Goal: Information Seeking & Learning: Stay updated

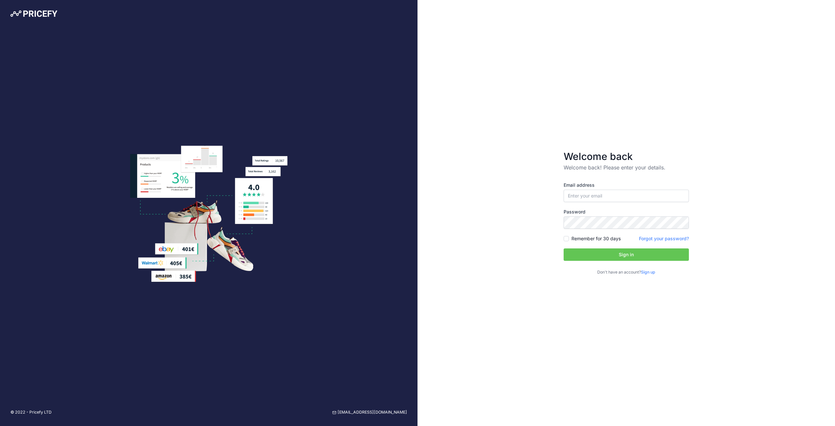
click at [619, 197] on input "email" at bounding box center [626, 195] width 125 height 12
drag, startPoint x: 446, startPoint y: 180, endPoint x: 519, endPoint y: 187, distance: 72.7
click at [464, 181] on div "Welcome back Welcome back! Please enter your details. Email address Password Si…" at bounding box center [625, 213] width 417 height 426
click at [619, 192] on input "email" at bounding box center [626, 195] width 125 height 12
type input "[EMAIL_ADDRESS][DOMAIN_NAME]"
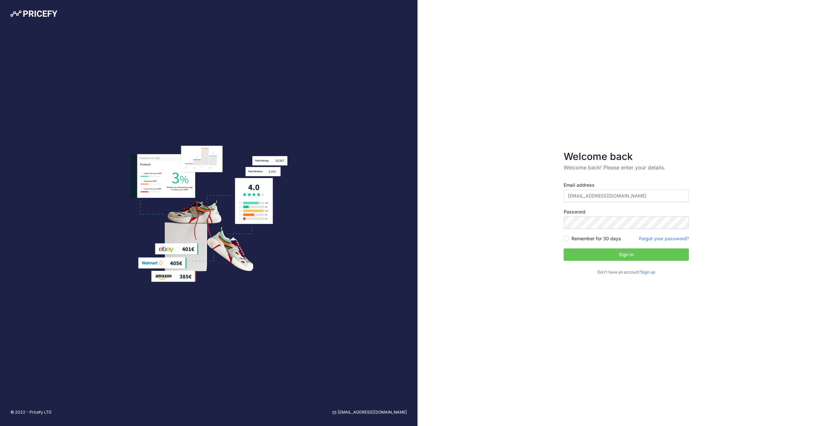
click at [595, 239] on label "Remember for 30 days" at bounding box center [595, 238] width 49 height 7
click at [569, 239] on input "Remember for 30 days" at bounding box center [566, 238] width 5 height 5
checkbox input "true"
click at [606, 252] on button "Sign in" at bounding box center [626, 254] width 125 height 12
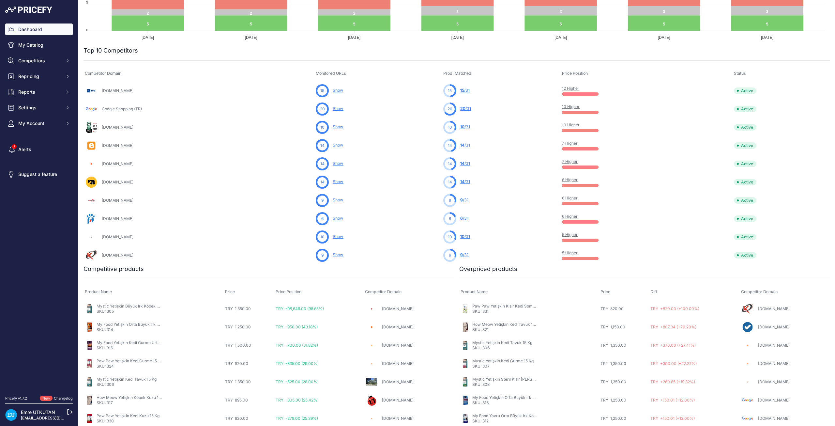
scroll to position [161, 0]
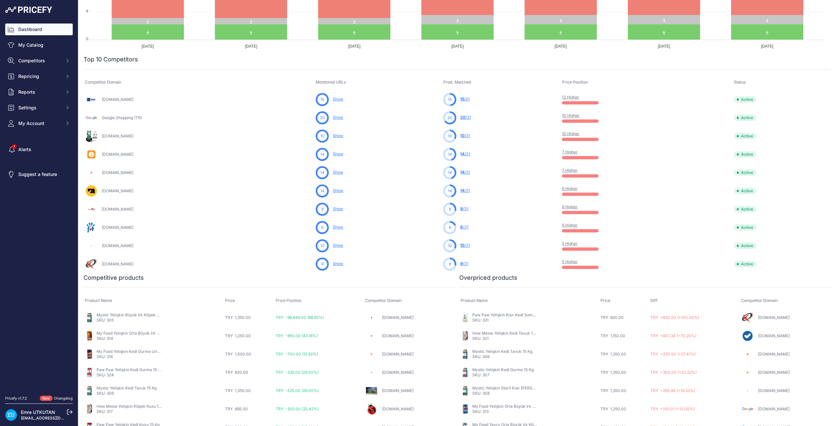
click at [337, 134] on link "Show" at bounding box center [338, 135] width 10 height 5
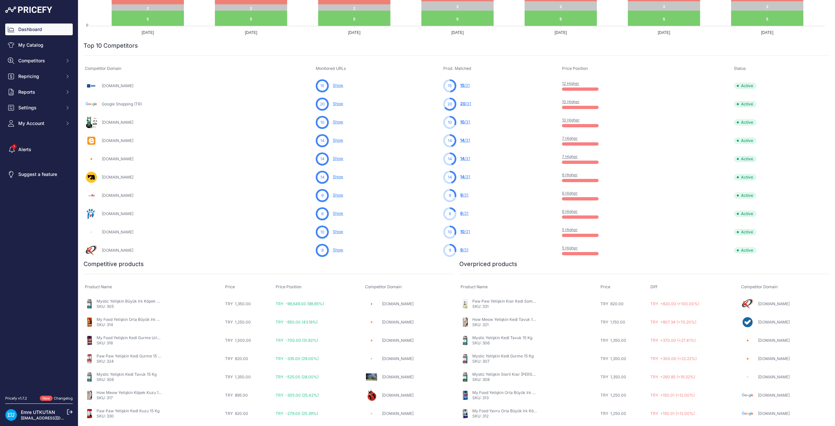
scroll to position [194, 0]
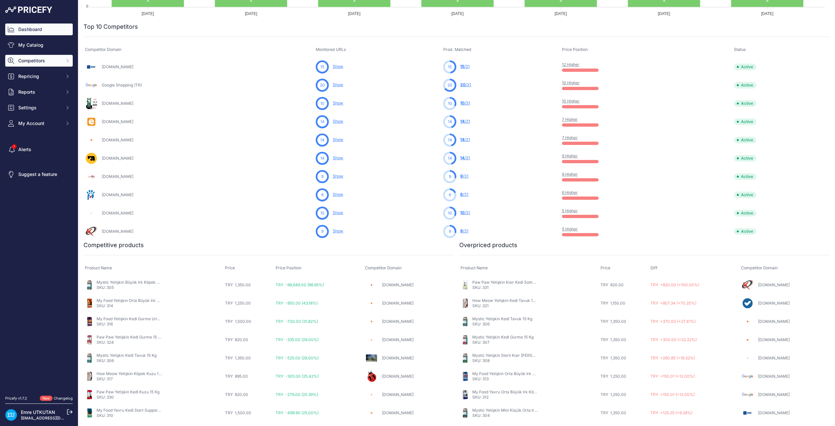
click at [33, 63] on span "Competitors" at bounding box center [39, 60] width 43 height 7
click at [52, 73] on link "Competitors" at bounding box center [39, 72] width 68 height 11
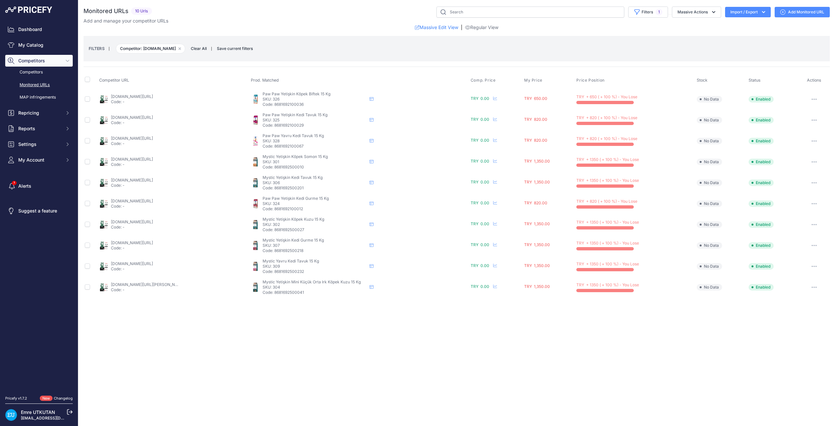
click at [147, 98] on link "maskotpet.com/urun/paw-paw-biftekli-yetiskin-kopek-mamasi-15-kg/?prirule_jdsnik…" at bounding box center [132, 96] width 42 height 5
click at [150, 198] on link "maskotpet.com/urun/paw-paw-gurme-renkli-yetiskin-kedi-mamasi-15-kg/?prirule_jds…" at bounding box center [132, 200] width 42 height 5
click at [493, 118] on icon at bounding box center [495, 119] width 4 height 4
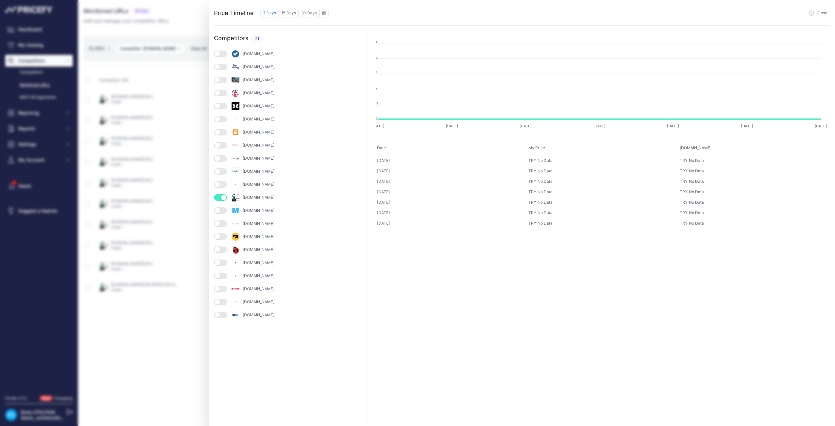
click at [114, 288] on div "Price Timeline 7 Days 15 Days 30 Days to September 2025 Sun" at bounding box center [417, 213] width 835 height 426
click at [820, 10] on div "Close" at bounding box center [579, 13] width 501 height 10
click at [822, 11] on span "Close" at bounding box center [822, 12] width 10 height 5
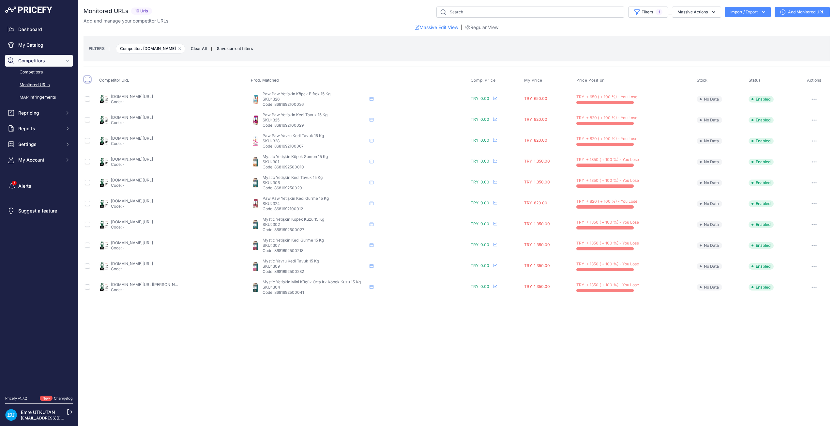
click at [85, 78] on input "checkbox" at bounding box center [87, 79] width 5 height 5
checkbox input "true"
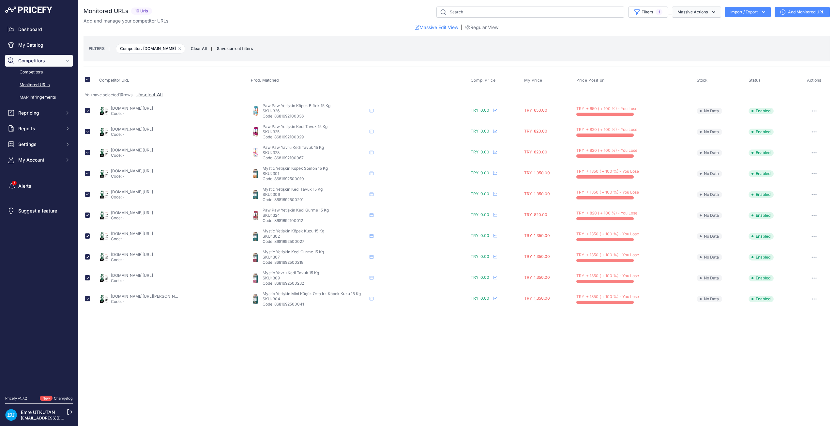
click at [703, 12] on button "Massive Actions" at bounding box center [696, 12] width 49 height 11
click at [581, 60] on div "FILTERS | Competitor: maskotpet.com Remove filter option Clear All | Save curre…" at bounding box center [456, 48] width 746 height 25
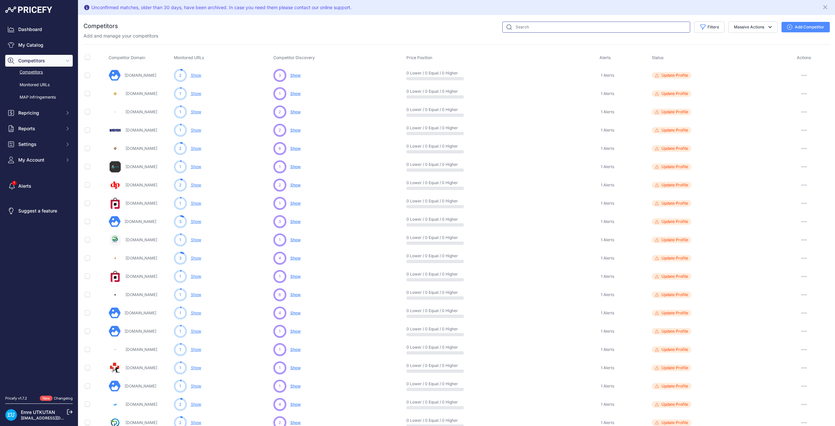
click at [547, 28] on input "text" at bounding box center [596, 27] width 188 height 11
type input "trendyol"
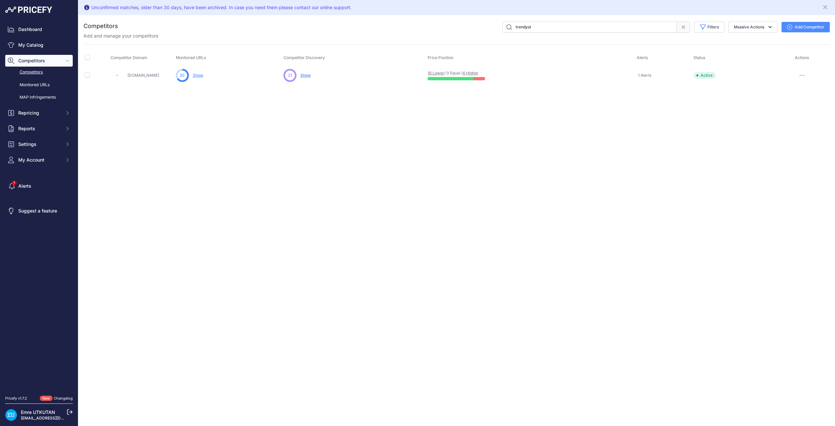
click at [199, 74] on link "Show" at bounding box center [198, 75] width 10 height 5
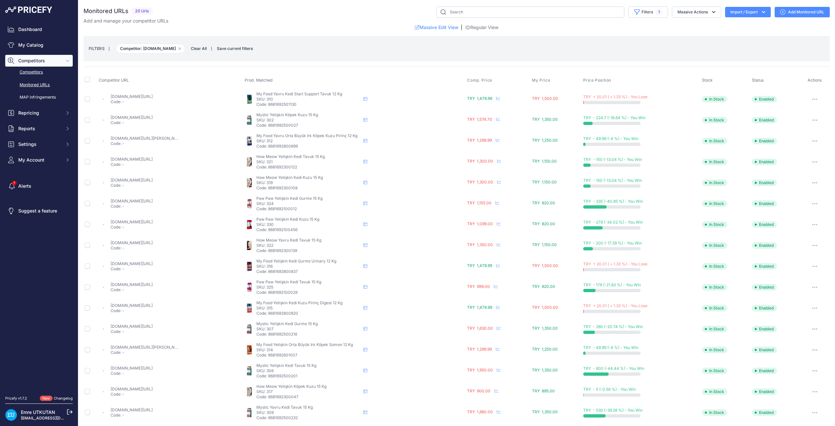
click at [36, 74] on link "Competitors" at bounding box center [39, 72] width 68 height 11
click at [501, 12] on input "text" at bounding box center [530, 12] width 188 height 11
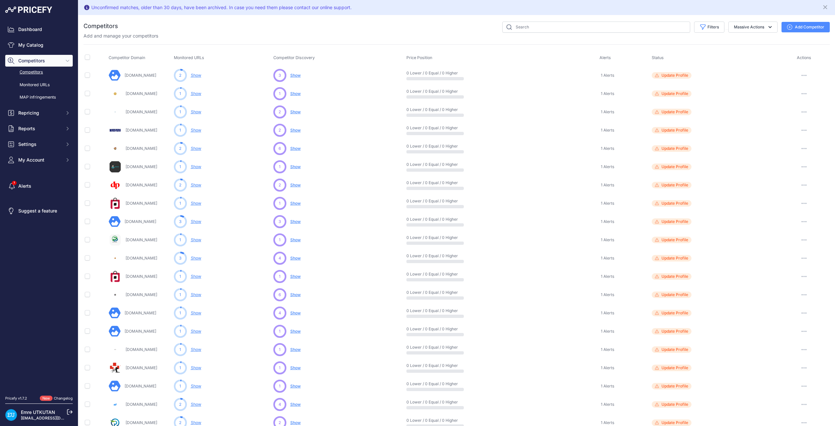
click at [541, 42] on div "Competitors" at bounding box center [456, 283] width 746 height 522
click at [543, 32] on input "text" at bounding box center [596, 27] width 188 height 11
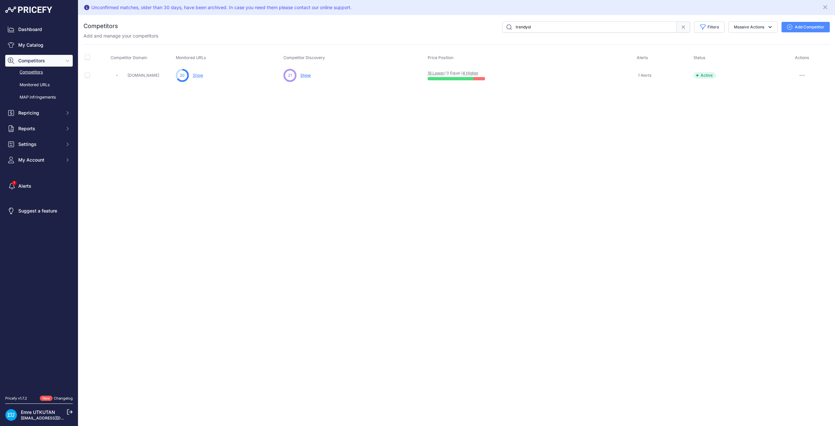
click at [307, 76] on span "Show" at bounding box center [305, 75] width 10 height 5
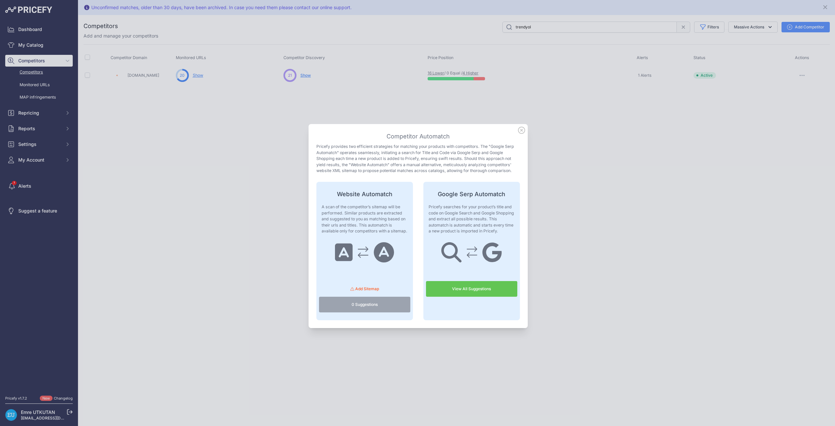
click at [486, 293] on link "View All Suggestions" at bounding box center [471, 289] width 91 height 16
click at [518, 131] on icon at bounding box center [521, 130] width 7 height 7
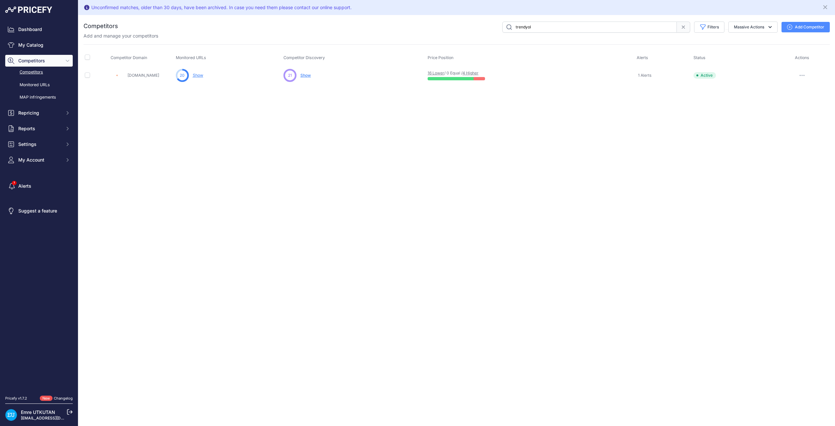
click at [543, 28] on input "trendyol" at bounding box center [589, 27] width 174 height 11
type input "hepsiburada"
click at [198, 74] on link "Show" at bounding box center [198, 75] width 10 height 5
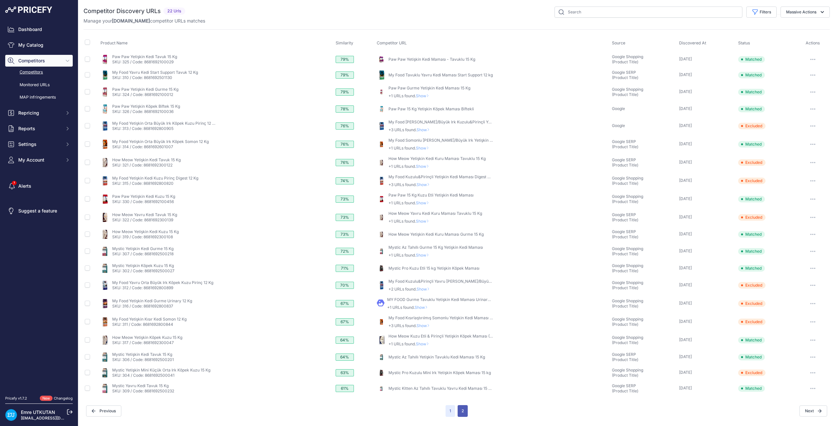
click at [464, 407] on button "2" at bounding box center [463, 411] width 10 height 12
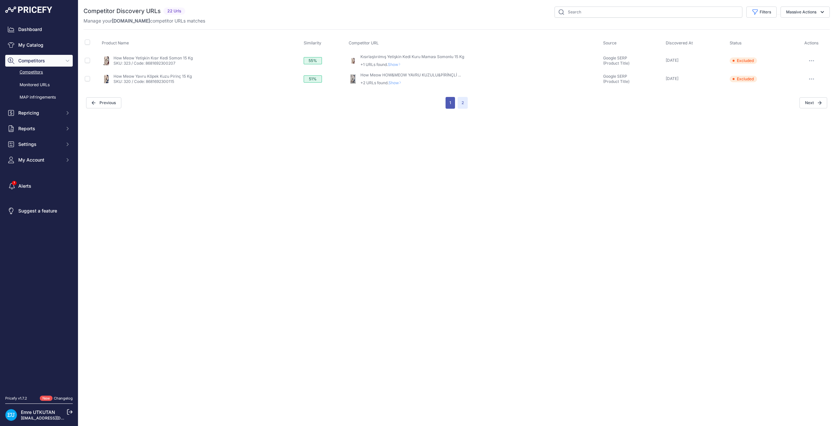
click at [451, 105] on button "1" at bounding box center [450, 103] width 9 height 12
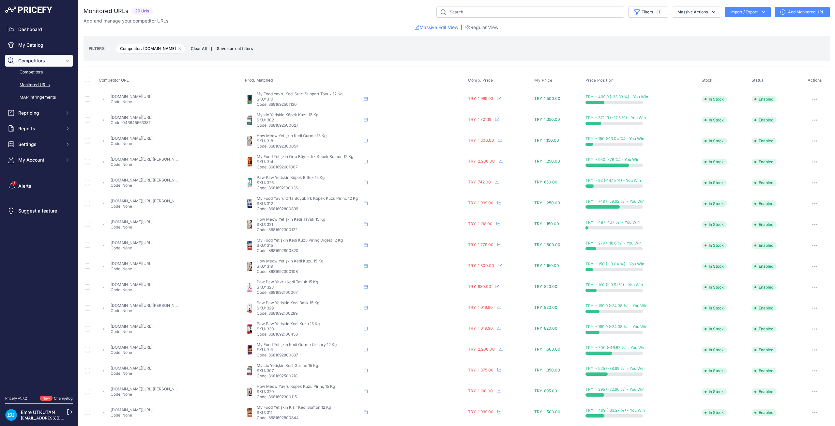
scroll to position [87, 0]
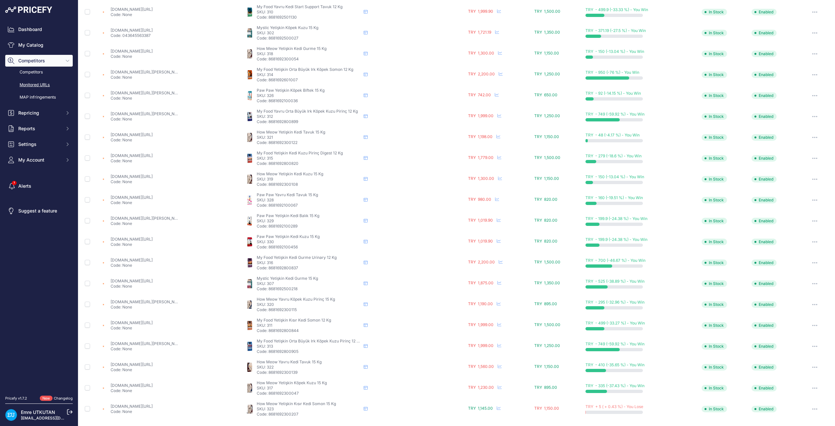
click at [153, 407] on link "hepsiburada.com/how-meow-somonlu-kisir-kedi-mamasi-pm-hbc00006sm9jm?prirule_jds…" at bounding box center [132, 405] width 42 height 5
click at [497, 407] on icon at bounding box center [499, 408] width 4 height 4
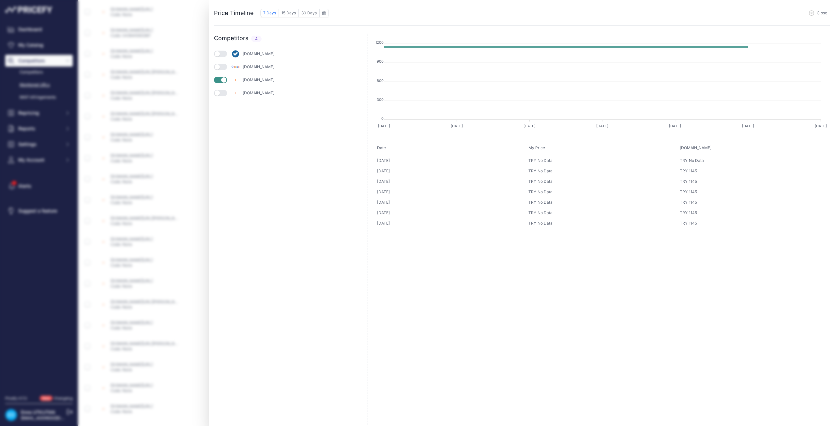
click at [134, 129] on div "Price Timeline 7 Days 15 Days 30 Days to September 2025 Sun" at bounding box center [417, 213] width 835 height 426
click at [817, 12] on span "Close" at bounding box center [822, 12] width 10 height 5
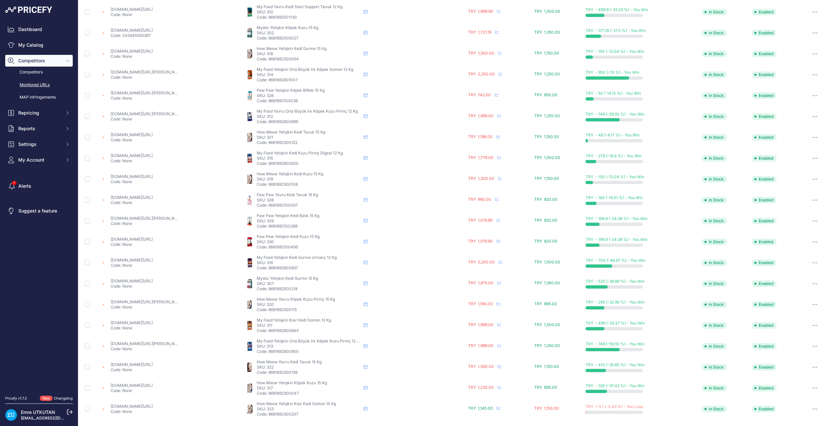
scroll to position [0, 0]
